Goal: Find specific page/section: Find specific page/section

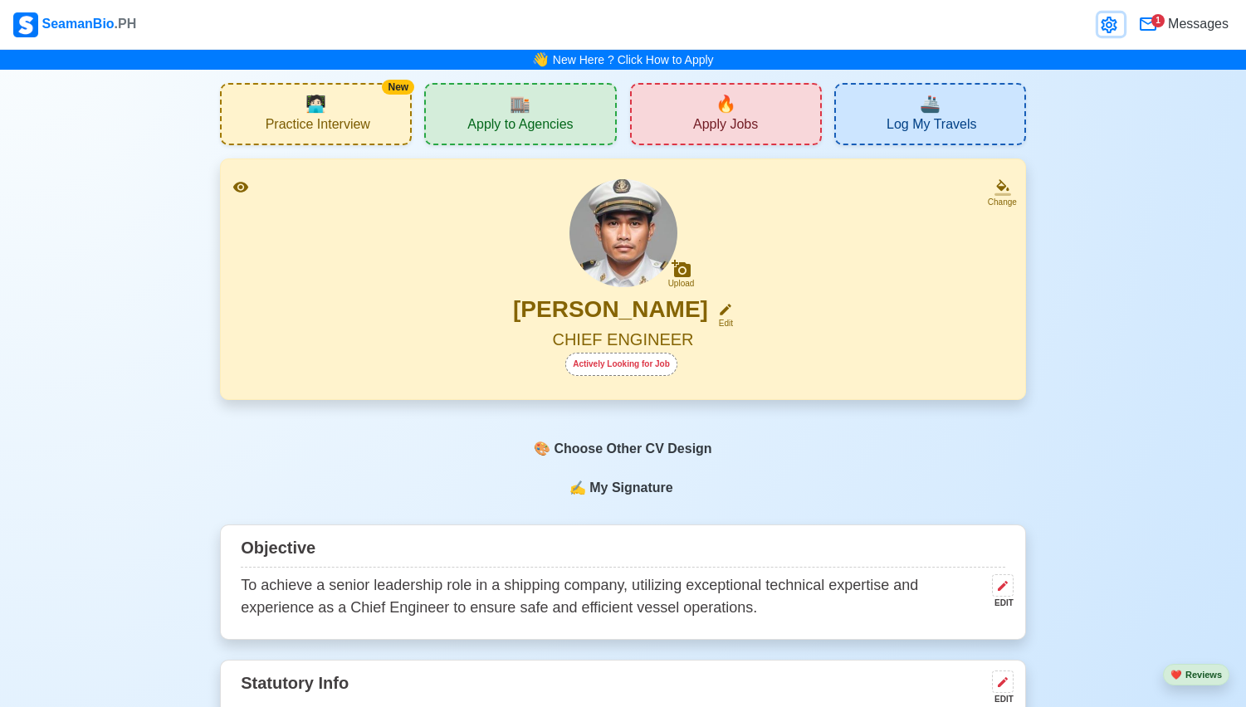
click at [1113, 27] on icon at bounding box center [1109, 25] width 20 height 20
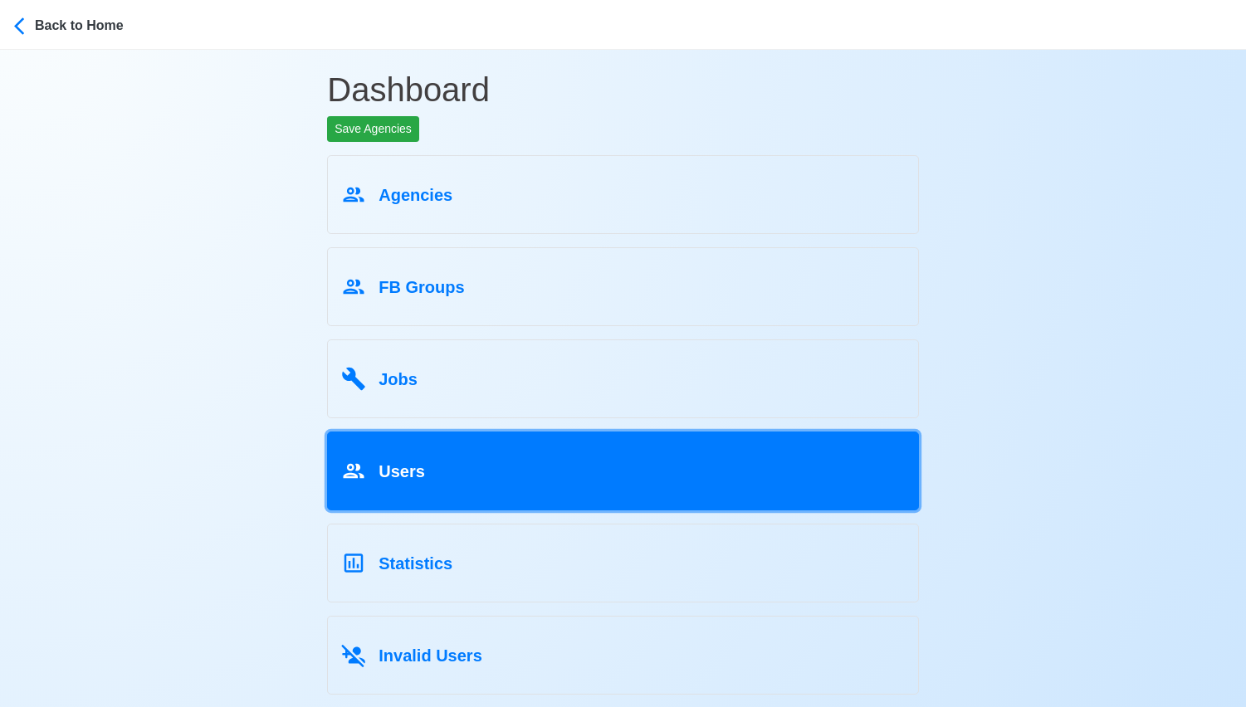
click at [600, 481] on div "Users" at bounding box center [623, 468] width 564 height 32
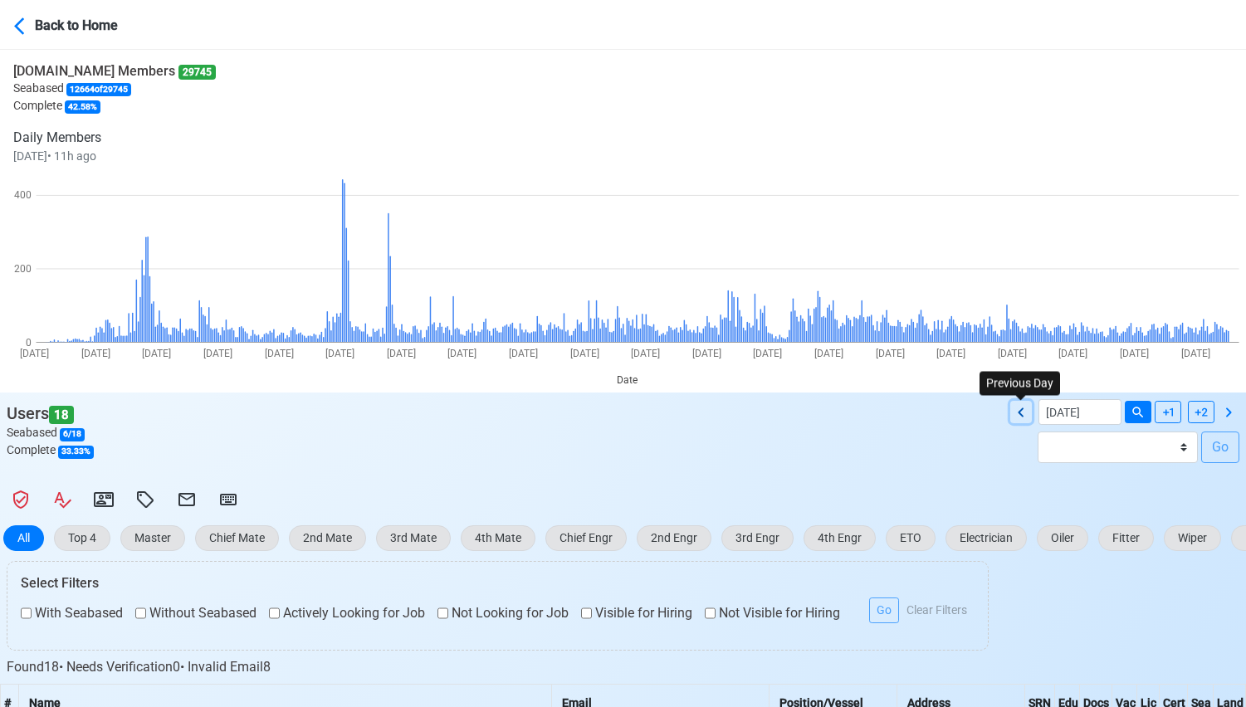
click at [1026, 414] on icon at bounding box center [1021, 413] width 20 height 20
click at [1233, 413] on icon at bounding box center [1229, 413] width 20 height 20
type input "[DATE]"
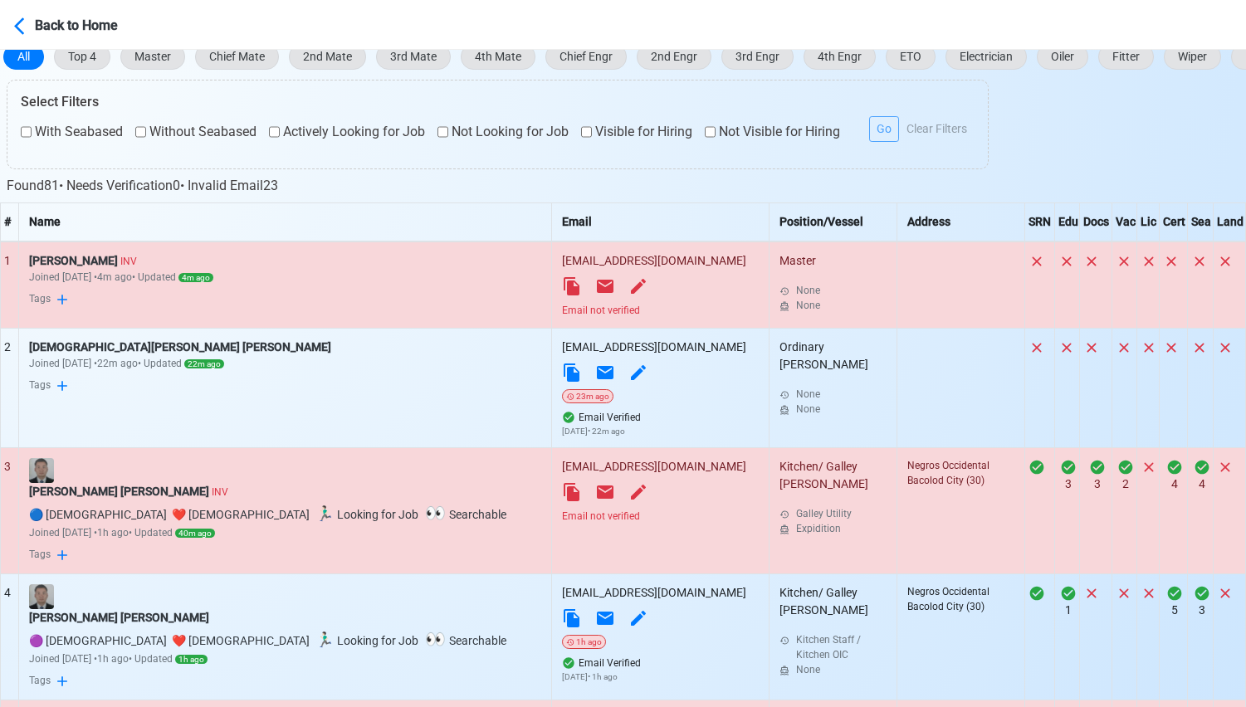
scroll to position [482, 0]
